Goal: Find specific page/section: Find specific page/section

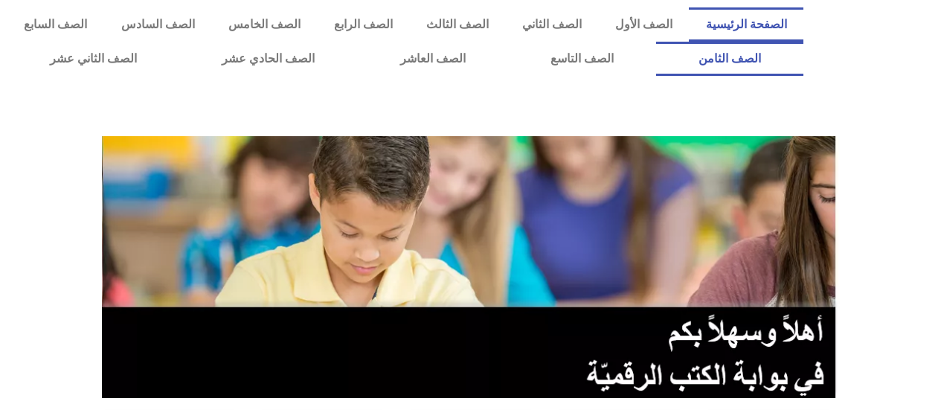
click at [656, 42] on link "الصف الثامن" at bounding box center [729, 59] width 147 height 34
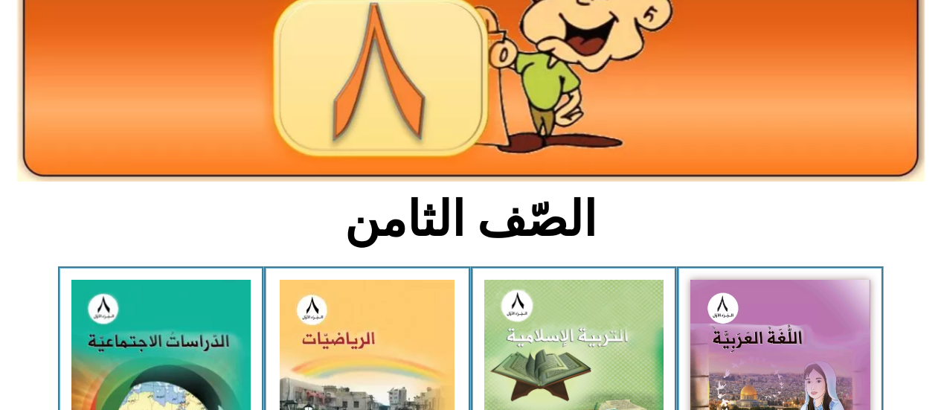
scroll to position [195, 0]
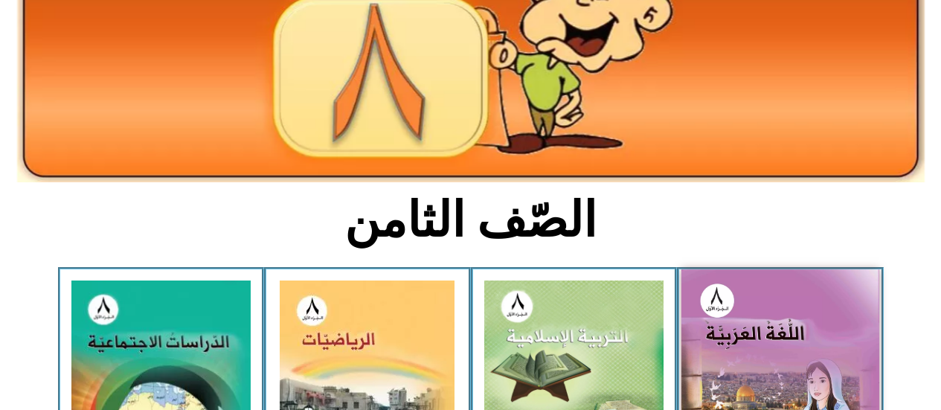
click at [734, 339] on img at bounding box center [781, 390] width 198 height 243
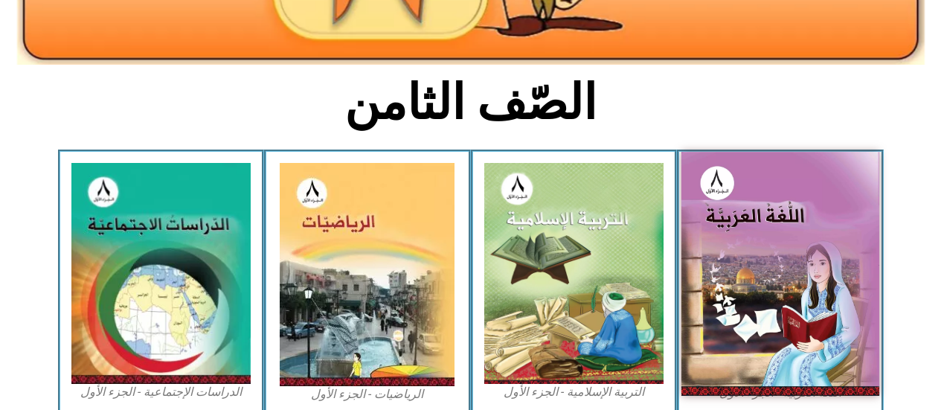
scroll to position [312, 0]
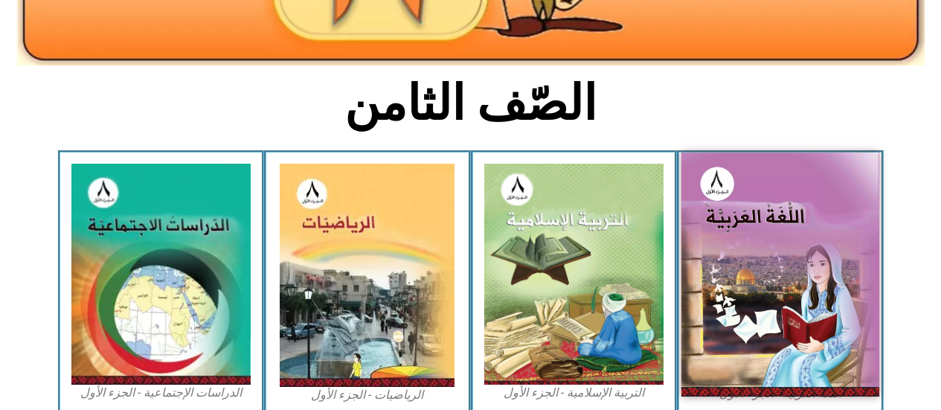
click at [722, 281] on img at bounding box center [781, 274] width 198 height 243
click at [727, 275] on img at bounding box center [781, 274] width 198 height 243
click at [736, 283] on img at bounding box center [781, 274] width 198 height 243
click at [741, 289] on img at bounding box center [781, 274] width 198 height 243
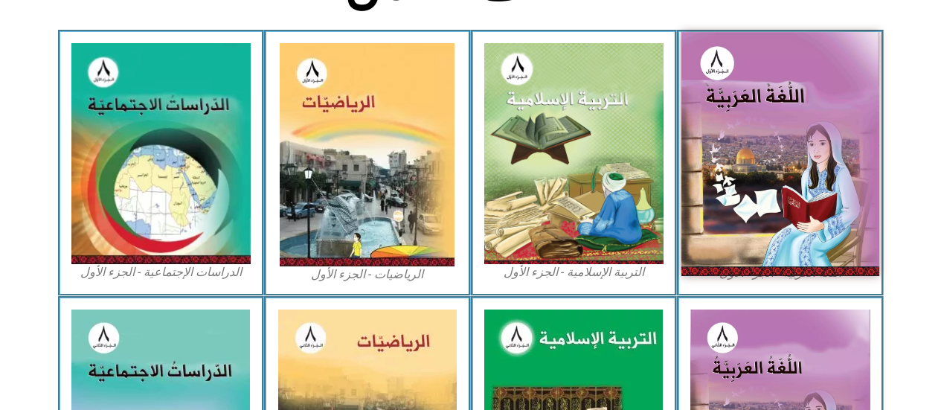
scroll to position [434, 0]
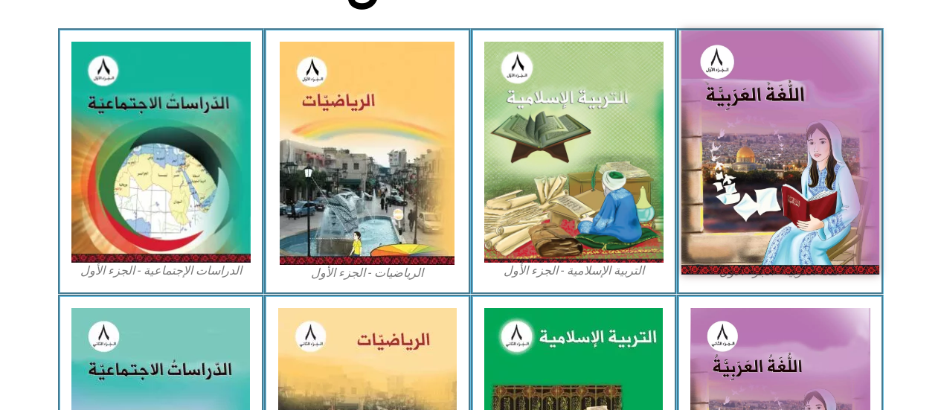
click at [734, 184] on img at bounding box center [781, 152] width 198 height 243
click at [838, 178] on img at bounding box center [781, 152] width 198 height 243
click at [836, 183] on img at bounding box center [781, 152] width 198 height 243
click at [722, 208] on img at bounding box center [781, 152] width 198 height 243
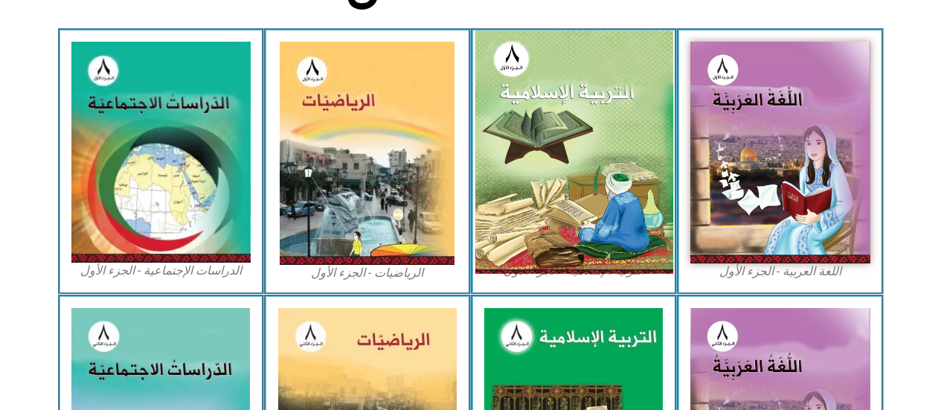
click at [630, 199] on img at bounding box center [574, 152] width 198 height 243
click at [626, 201] on img at bounding box center [574, 152] width 198 height 243
click at [638, 222] on img at bounding box center [574, 152] width 198 height 243
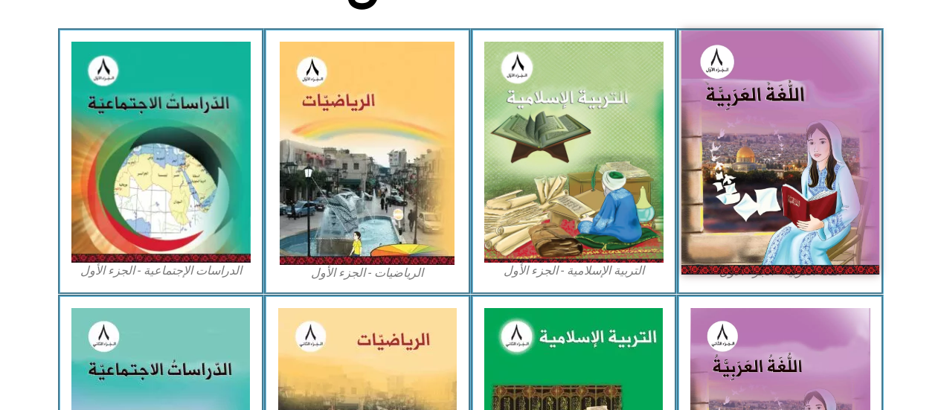
click at [751, 118] on img at bounding box center [781, 152] width 198 height 243
click at [760, 124] on img at bounding box center [781, 152] width 198 height 243
click at [823, 262] on img at bounding box center [781, 152] width 198 height 243
click at [825, 257] on img at bounding box center [781, 152] width 198 height 243
click at [843, 201] on img at bounding box center [781, 152] width 198 height 243
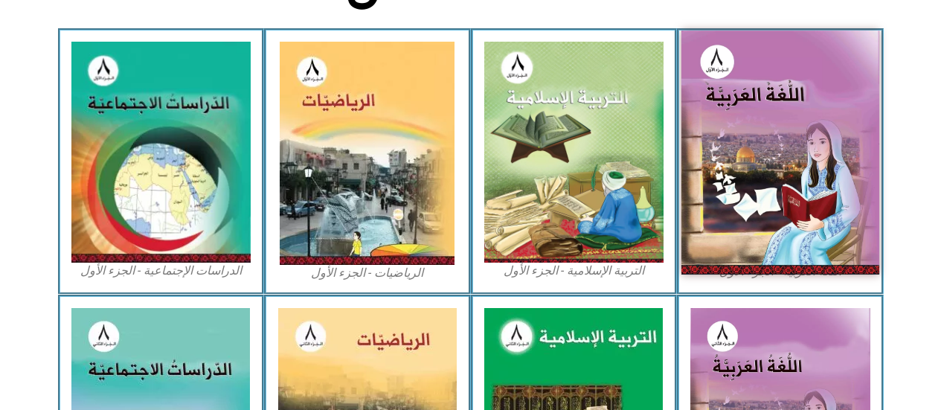
click at [845, 202] on img at bounding box center [781, 152] width 198 height 243
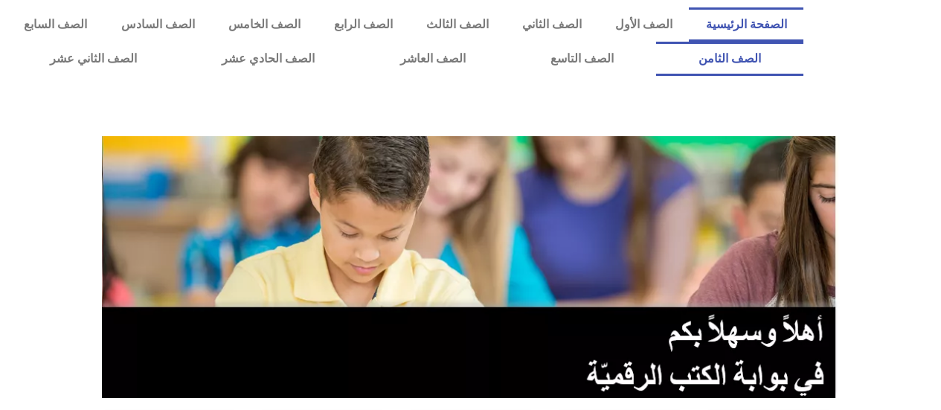
click at [656, 42] on link "الصف الثامن" at bounding box center [729, 59] width 147 height 34
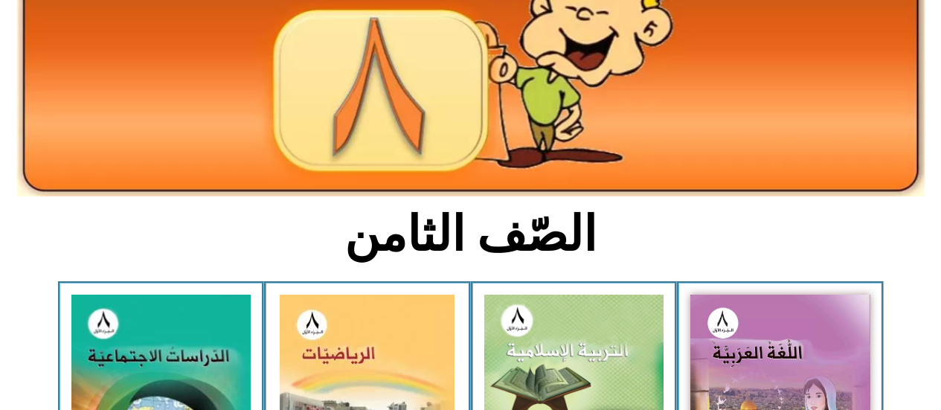
scroll to position [181, 0]
click at [713, 335] on img at bounding box center [780, 406] width 180 height 222
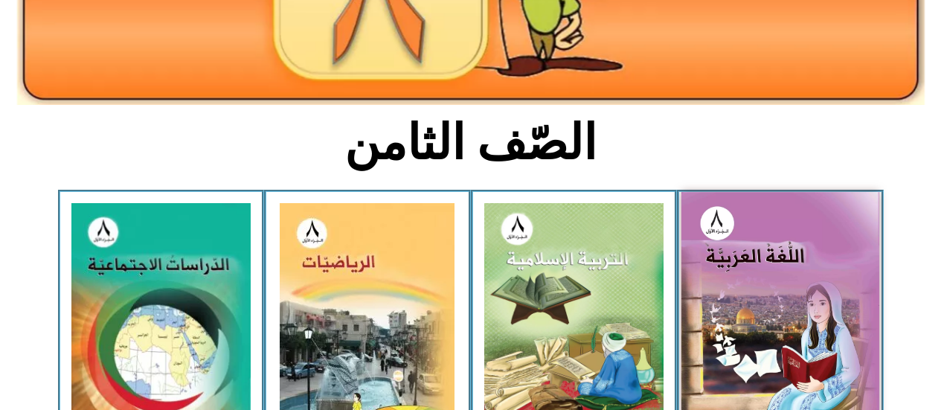
scroll to position [273, 0]
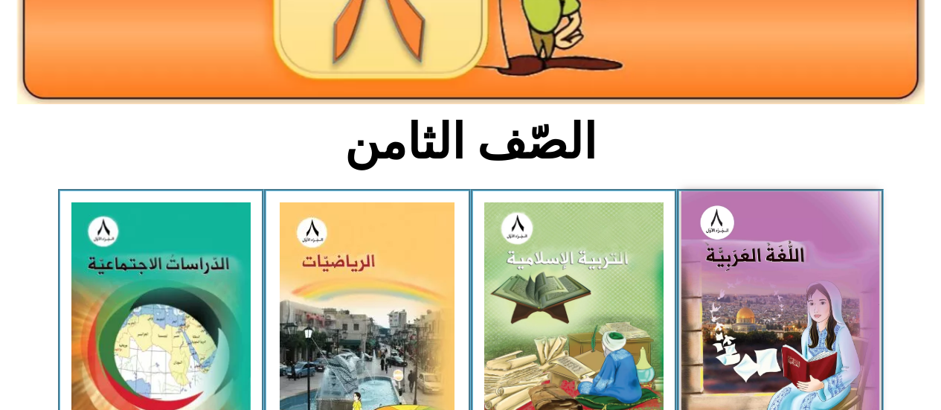
click at [735, 306] on img at bounding box center [781, 312] width 198 height 243
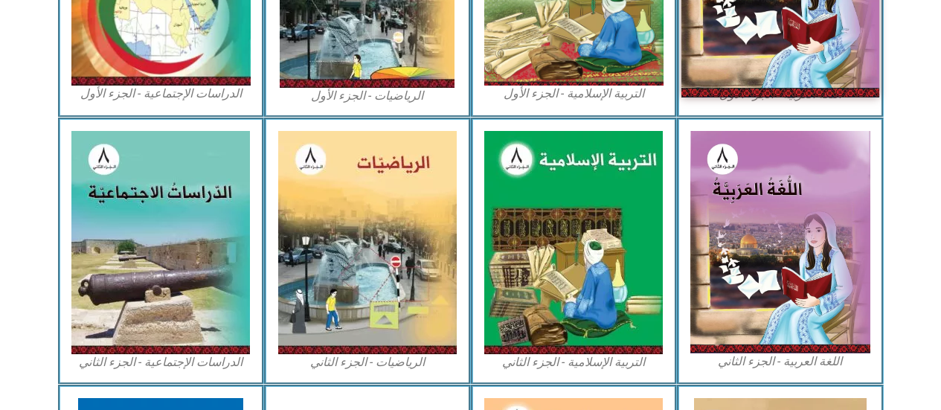
scroll to position [611, 0]
click at [769, 214] on img at bounding box center [780, 242] width 180 height 222
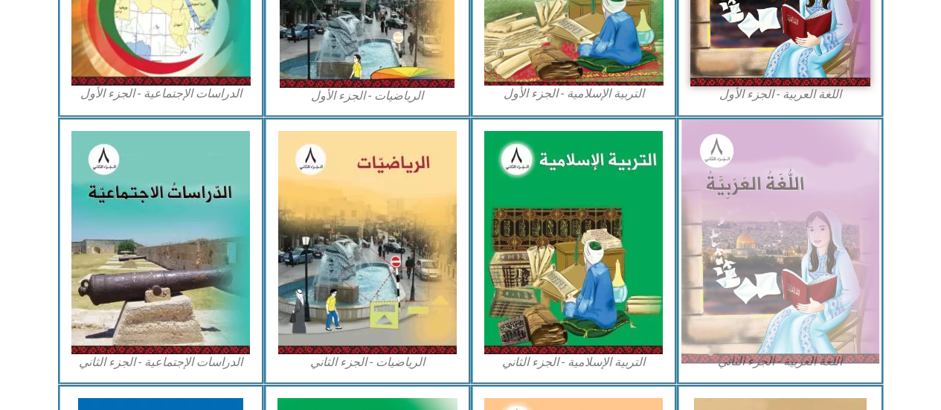
click at [769, 214] on img at bounding box center [781, 242] width 198 height 244
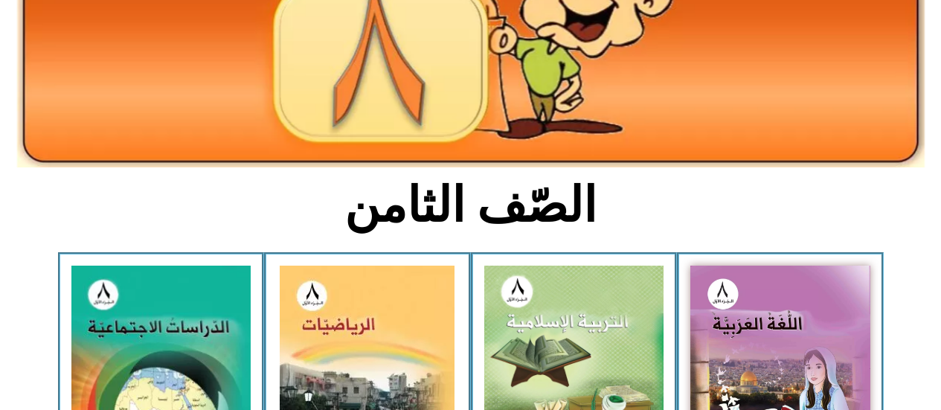
scroll to position [220, 0]
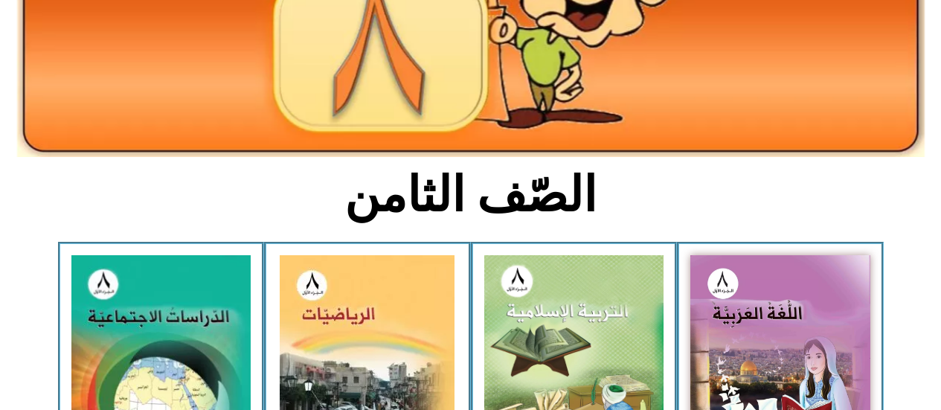
click at [728, 322] on img at bounding box center [780, 366] width 180 height 222
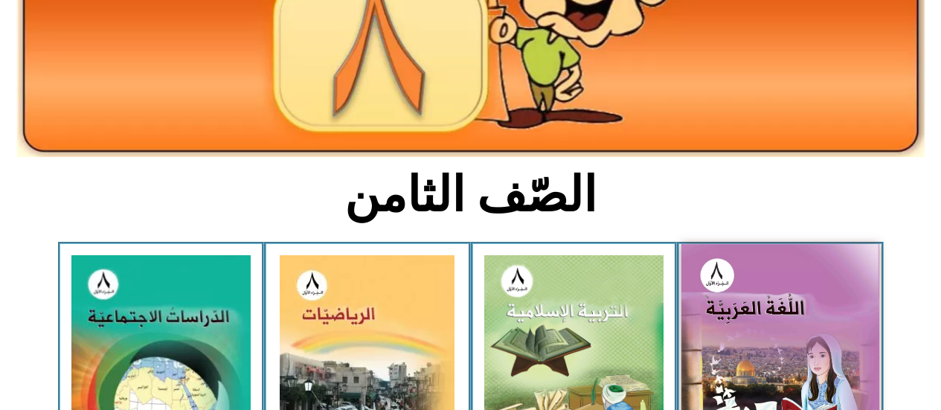
click at [718, 304] on img at bounding box center [781, 365] width 198 height 243
click at [721, 311] on img at bounding box center [781, 365] width 198 height 243
